Goal: Find contact information: Find contact information

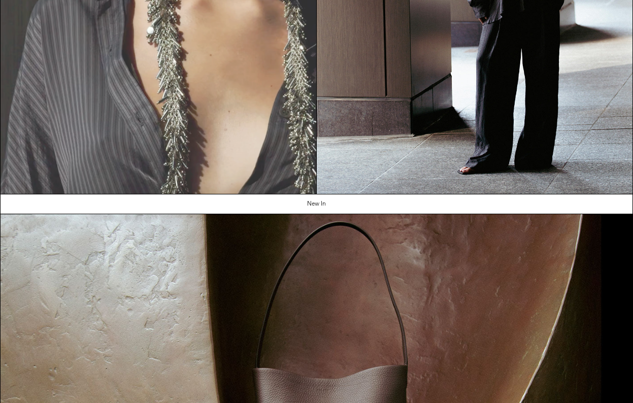
scroll to position [896, 0]
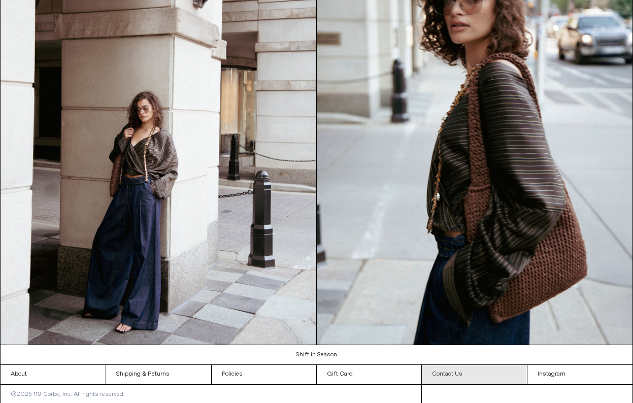
click at [440, 374] on link "Contact Us" at bounding box center [474, 374] width 105 height 19
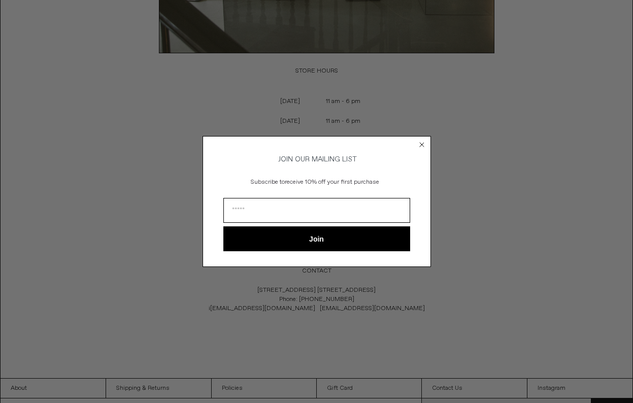
drag, startPoint x: 402, startPoint y: 303, endPoint x: 287, endPoint y: 271, distance: 119.5
click at [287, 271] on body "x by Timesact" at bounding box center [316, 69] width 633 height 698
click at [424, 140] on circle "Close dialog" at bounding box center [422, 145] width 10 height 10
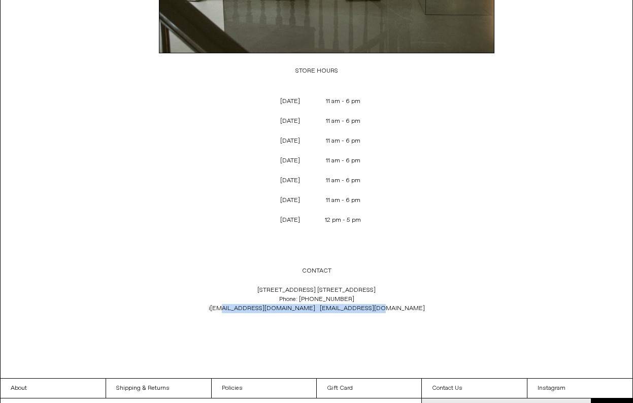
drag, startPoint x: 400, startPoint y: 313, endPoint x: 364, endPoint y: 314, distance: 36.0
click at [364, 314] on p "119 Yorkville Ave. Toronto, Ontario M5R 1C4 Phone: +1 (416) 928 0954 i nfo@119c…" at bounding box center [317, 300] width 336 height 38
click at [392, 314] on p "119 Yorkville Ave. Toronto, Ontario M5R 1C4 Phone: +1 (416) 928 0954 i nfo@119c…" at bounding box center [317, 300] width 336 height 38
drag, startPoint x: 396, startPoint y: 314, endPoint x: 258, endPoint y: 309, distance: 137.6
click at [258, 309] on p "119 Yorkville Ave. Toronto, Ontario M5R 1C4 Phone: +1 (416) 928 0954 i nfo@119c…" at bounding box center [317, 300] width 336 height 38
